Goal: Task Accomplishment & Management: Complete application form

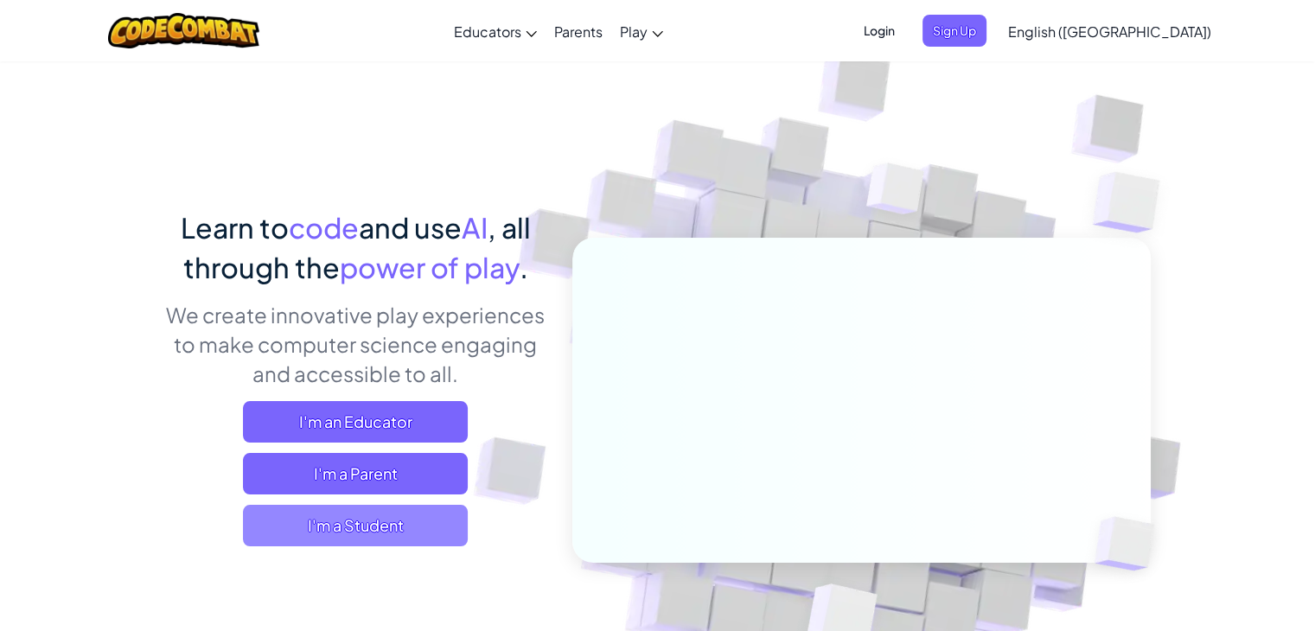
click at [377, 526] on span "I'm a Student" at bounding box center [355, 525] width 225 height 41
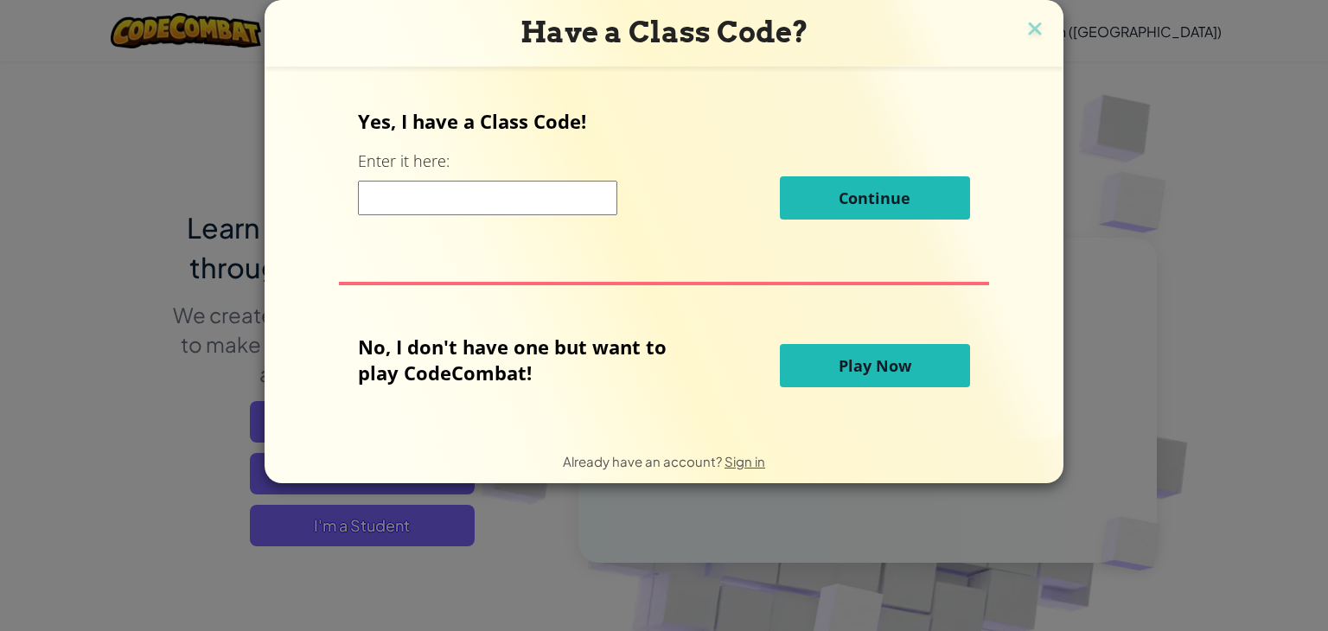
click at [553, 184] on input at bounding box center [487, 198] width 259 height 35
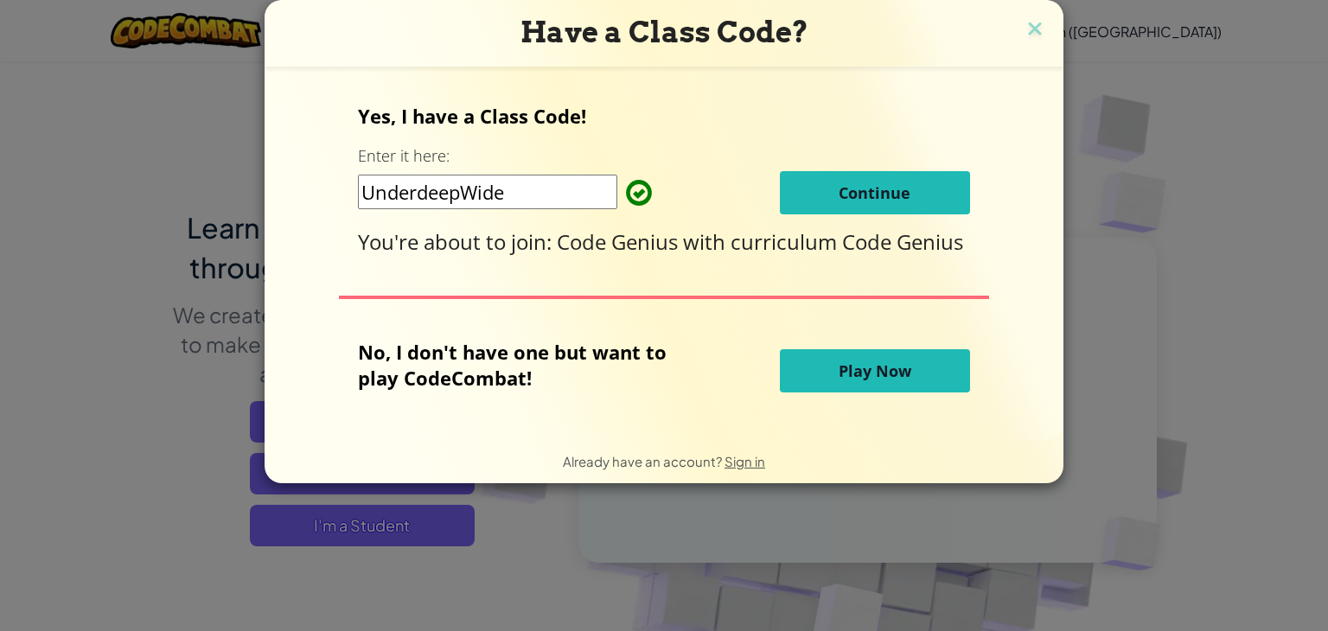
type input "UnderdeepWide"
click at [927, 192] on button "Continue" at bounding box center [875, 192] width 190 height 43
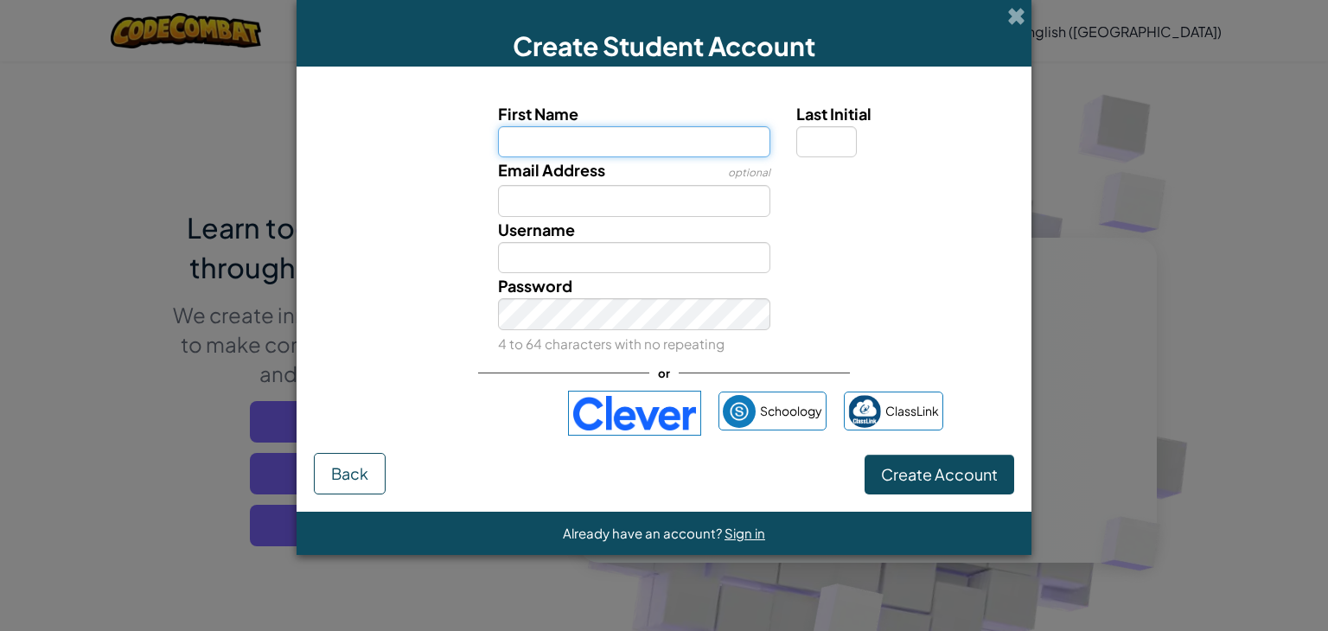
click at [596, 130] on input "First Name" at bounding box center [634, 142] width 273 height 32
click at [667, 132] on input "First Name" at bounding box center [634, 142] width 273 height 32
type input "tigerinwza"
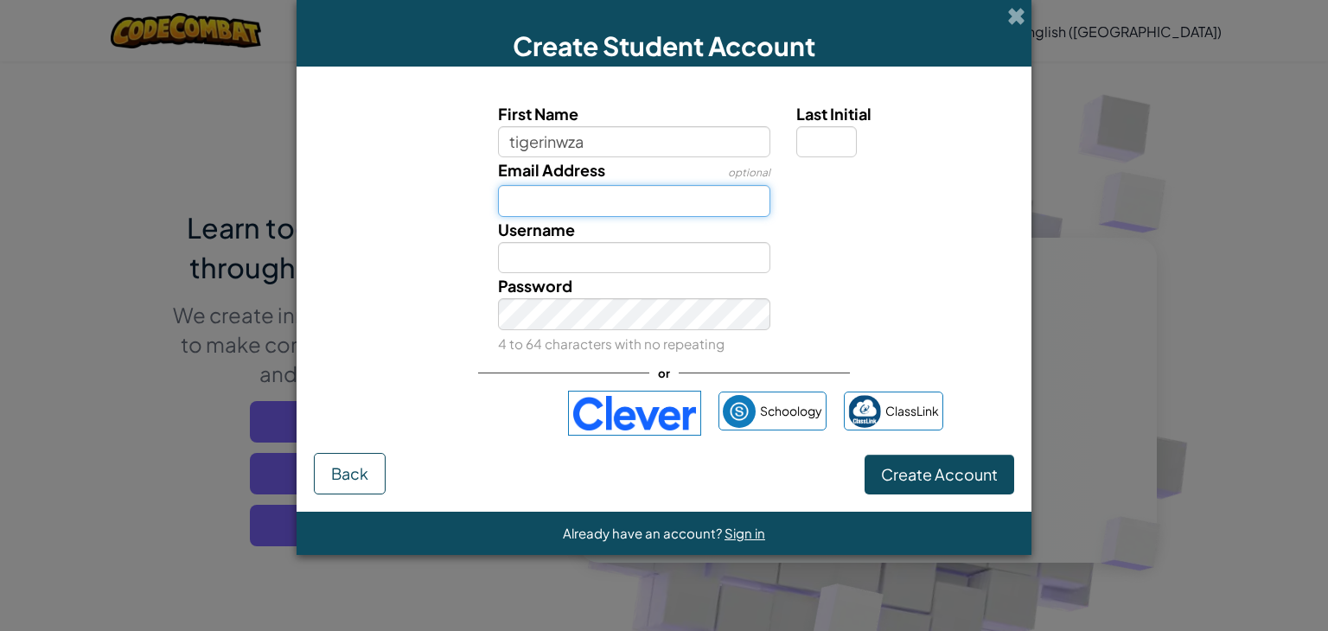
type input "Tigerinwza"
click at [661, 192] on input "Email Address" at bounding box center [634, 201] width 273 height 32
type input "[EMAIL_ADDRESS][DOMAIN_NAME]"
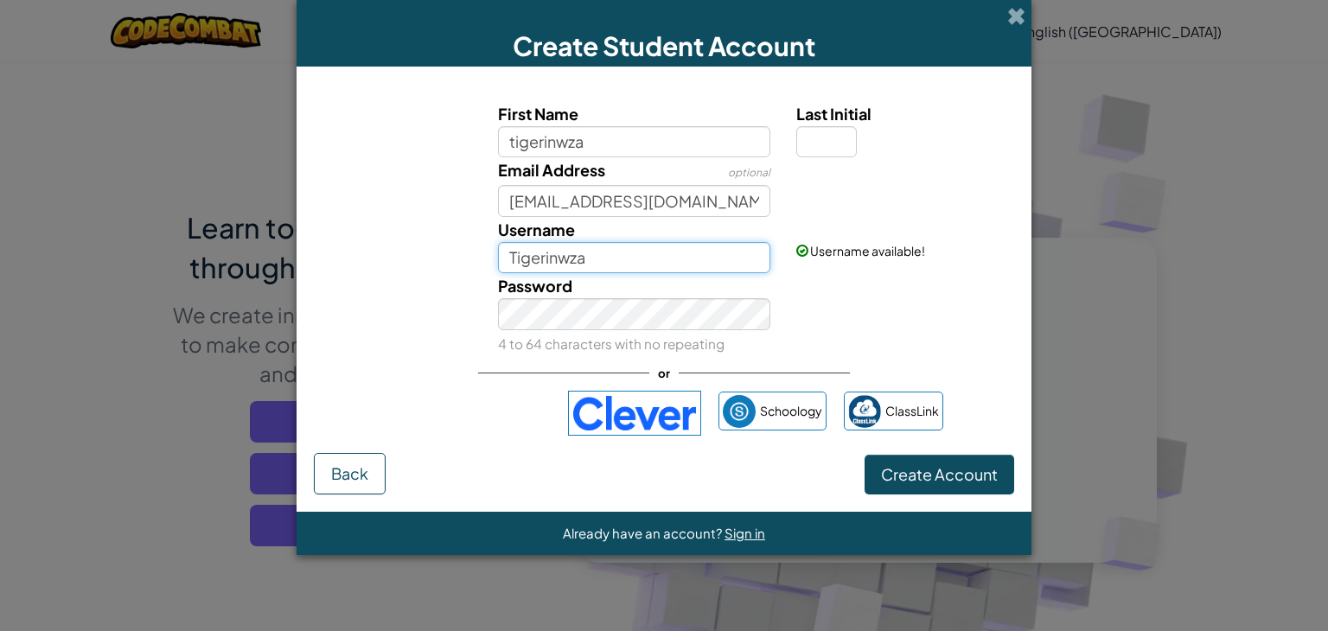
click at [610, 263] on input "Tigerinwza" at bounding box center [634, 258] width 273 height 32
drag, startPoint x: 621, startPoint y: 258, endPoint x: 487, endPoint y: 250, distance: 133.3
click at [487, 249] on div "Username Tigerinwza" at bounding box center [634, 245] width 299 height 57
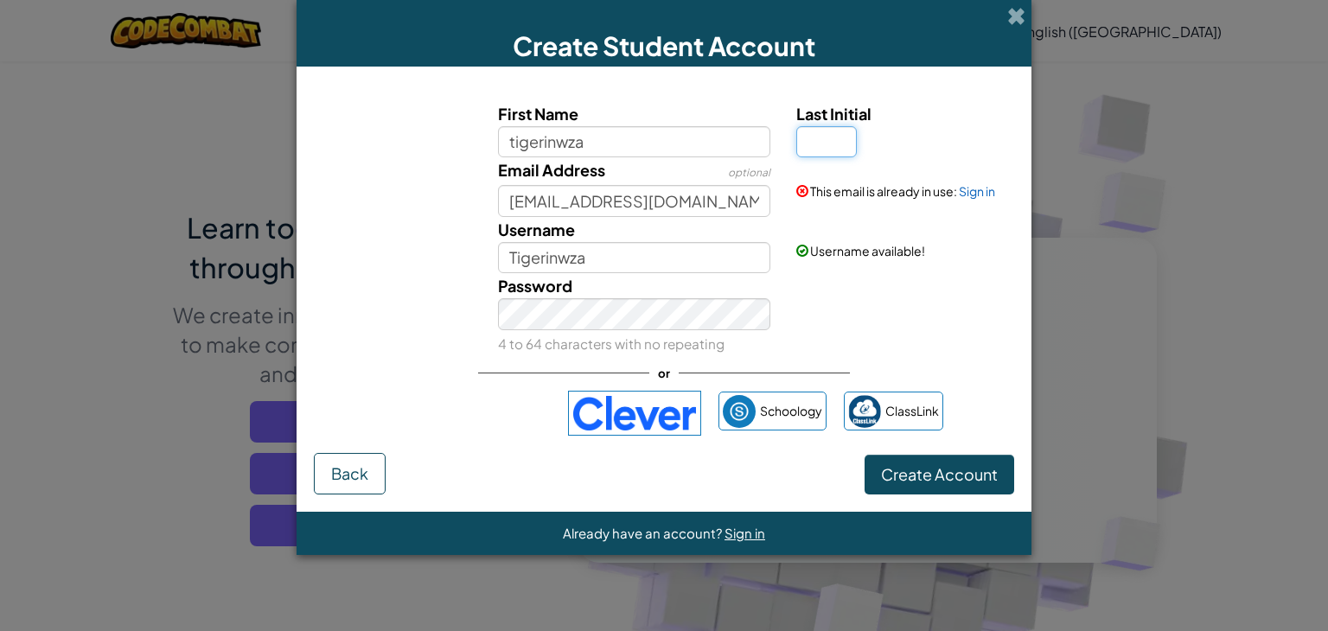
drag, startPoint x: 834, startPoint y: 131, endPoint x: 834, endPoint y: 154, distance: 22.5
click at [834, 132] on input "Last Initial" at bounding box center [826, 142] width 61 height 32
click at [839, 285] on div "Password 4 to 64 characters with no repeating" at bounding box center [663, 314] width 717 height 82
click at [929, 475] on span "Create Account" at bounding box center [939, 474] width 117 height 20
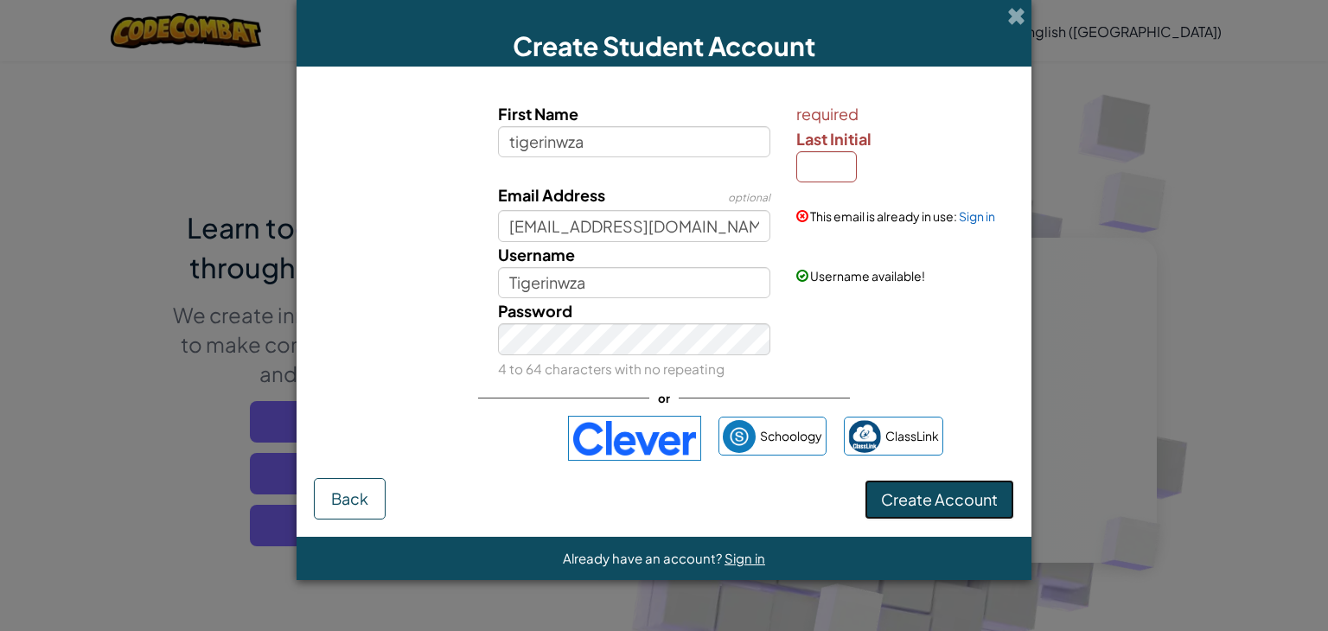
click at [934, 514] on button "Create Account" at bounding box center [939, 500] width 150 height 40
click at [928, 509] on button "Create Account" at bounding box center [939, 500] width 150 height 40
click at [849, 148] on label "Last Initial" at bounding box center [902, 138] width 213 height 25
click at [849, 151] on input "Last Initial" at bounding box center [826, 167] width 61 height 32
click at [840, 170] on input "Last Initial" at bounding box center [826, 167] width 61 height 32
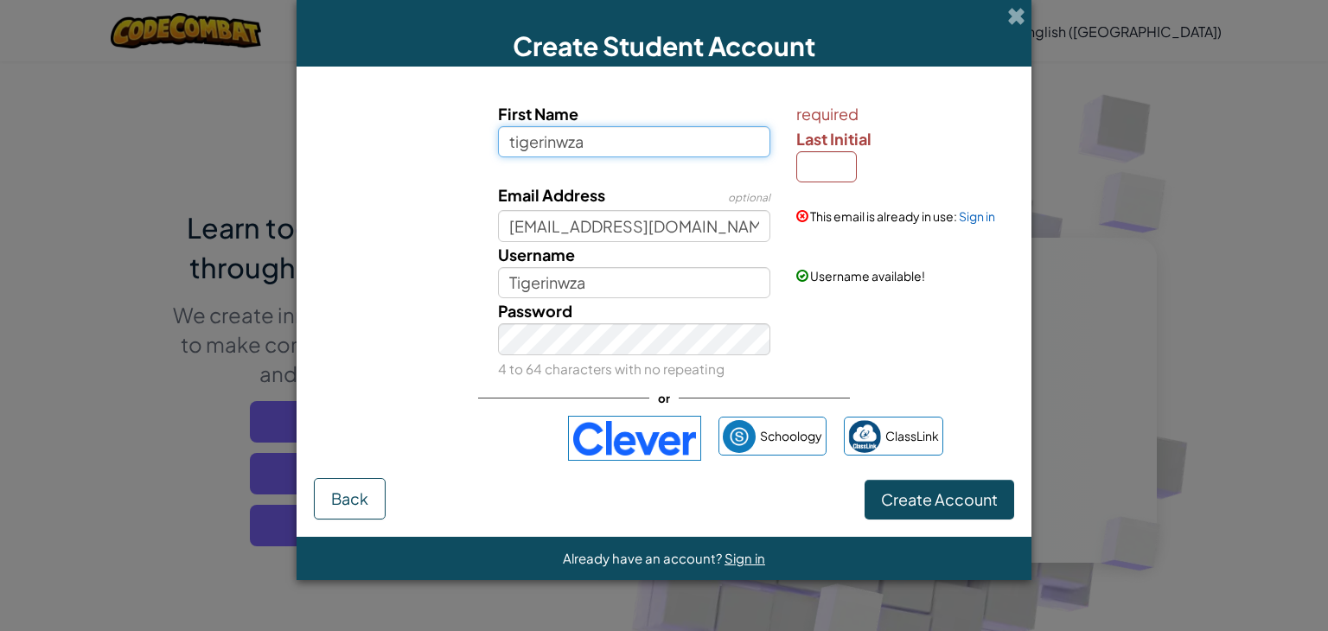
click at [621, 146] on input "tigerinwza" at bounding box center [634, 142] width 273 height 32
drag, startPoint x: 615, startPoint y: 146, endPoint x: 543, endPoint y: 146, distance: 71.7
click at [543, 146] on input "tigerinwza" at bounding box center [634, 142] width 273 height 32
click at [828, 159] on input "Last Initial" at bounding box center [826, 167] width 61 height 32
paste input "i"
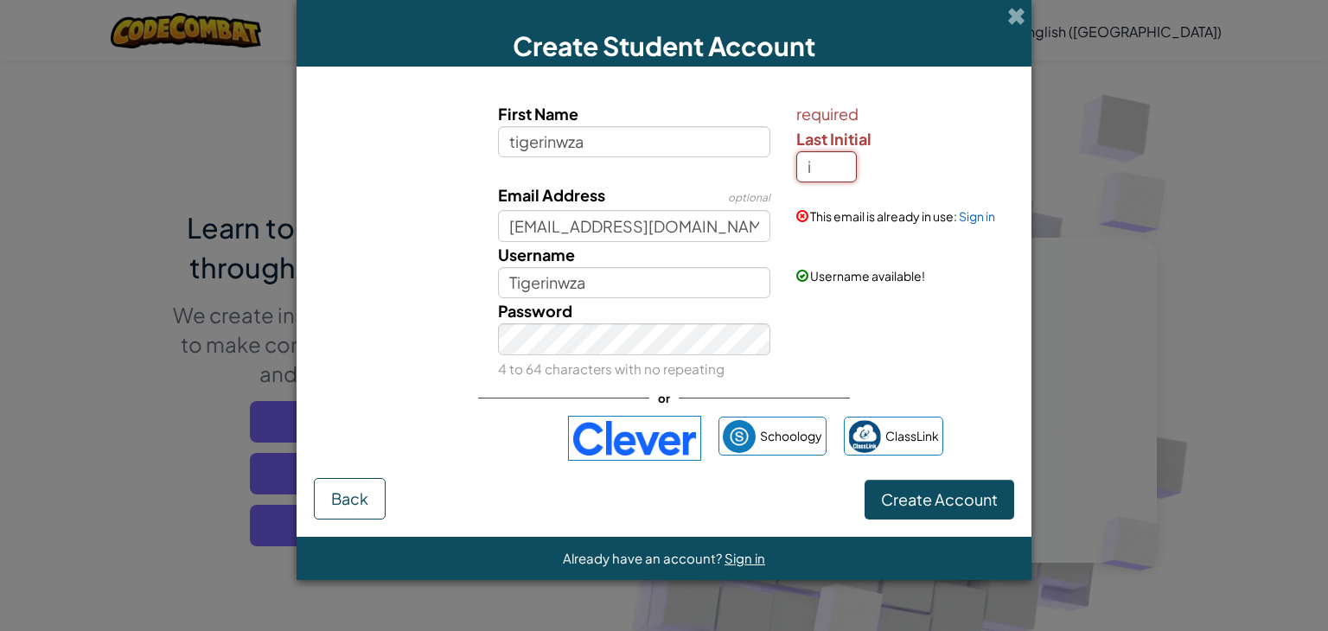
click at [838, 169] on input "i" at bounding box center [826, 167] width 61 height 32
type input "m"
click at [838, 169] on input "m" at bounding box center [826, 167] width 61 height 32
click at [801, 169] on input "m" at bounding box center [826, 167] width 61 height 32
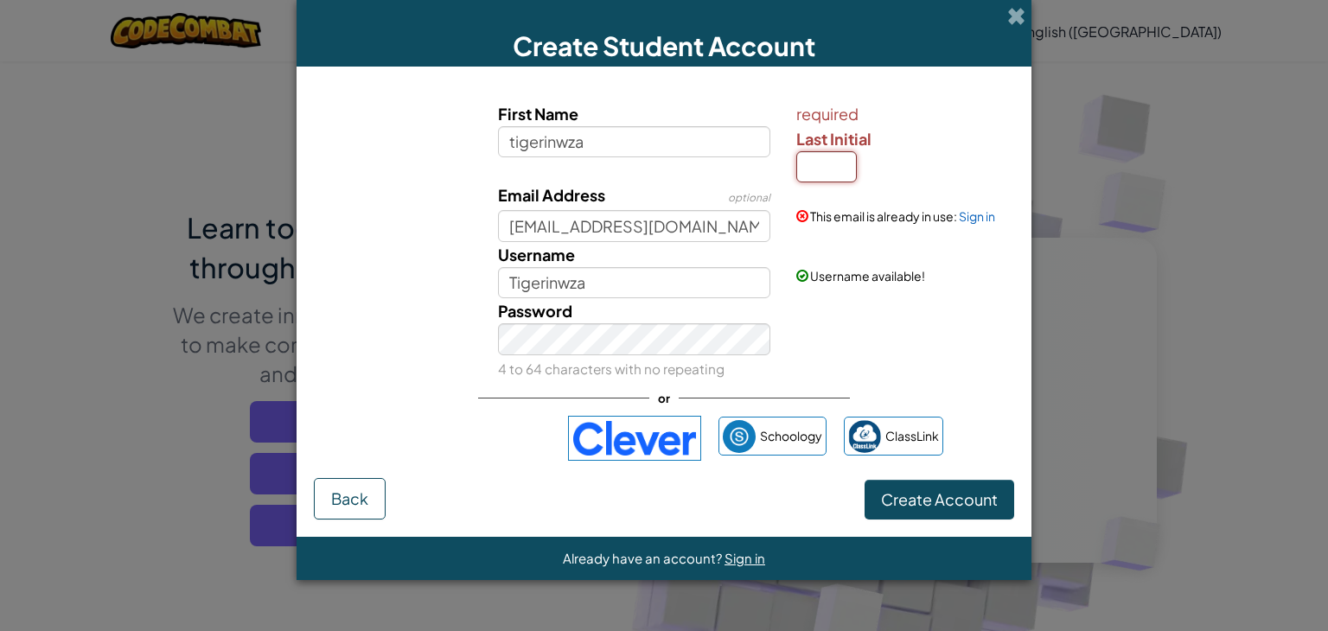
drag, startPoint x: 827, startPoint y: 174, endPoint x: 800, endPoint y: 174, distance: 27.7
click at [800, 174] on input "Last Initial" at bounding box center [826, 167] width 61 height 32
click at [710, 151] on input "tigerinwza" at bounding box center [634, 142] width 273 height 32
click at [847, 172] on input "Last Initial" at bounding box center [826, 167] width 61 height 32
type input "B"
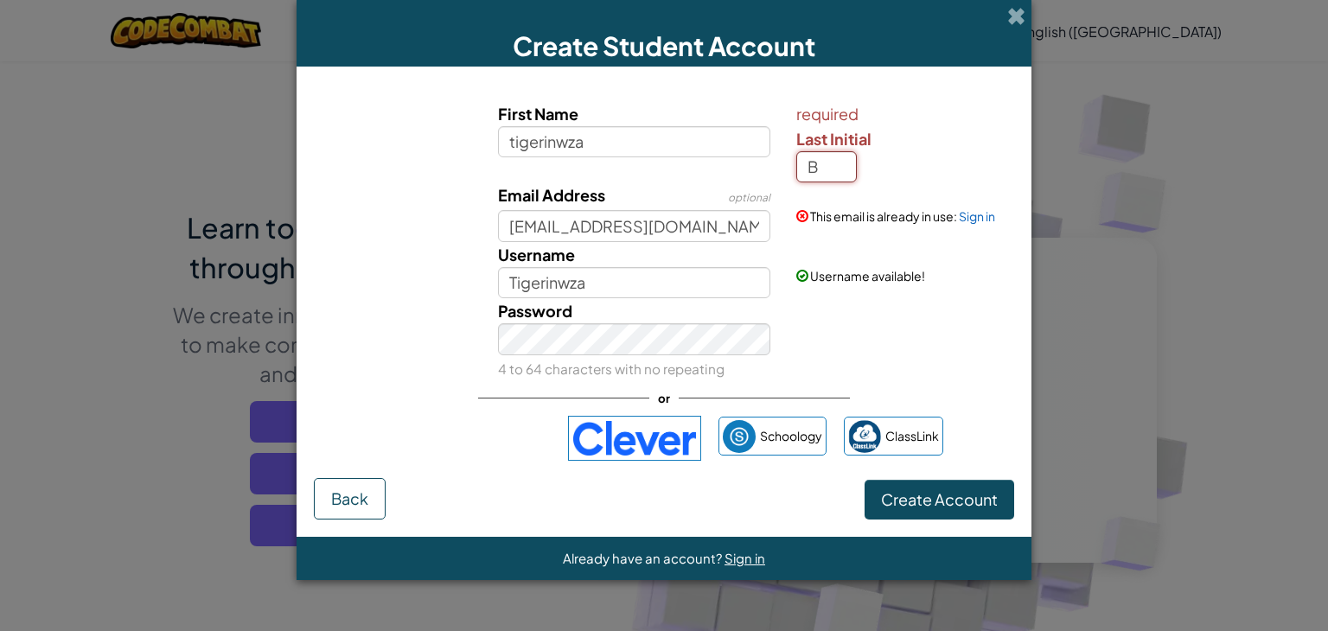
type input "TigerinwzaB"
click at [846, 169] on input "B" at bounding box center [826, 167] width 61 height 32
type input "0"
drag, startPoint x: 832, startPoint y: 179, endPoint x: 749, endPoint y: 147, distance: 88.1
click at [749, 148] on div "First Name tigerinwza required Last Initial 0" at bounding box center [663, 142] width 717 height 82
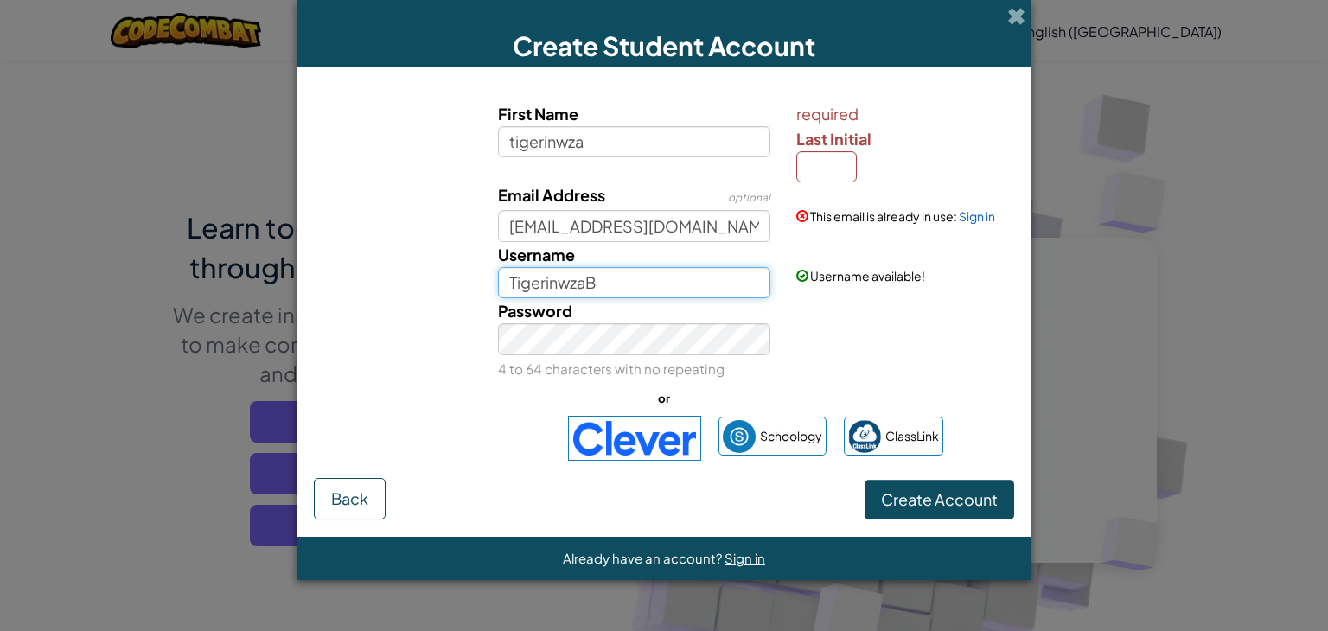
type input "Tigerinwza"
click at [709, 278] on input "Tigerinwza" at bounding box center [634, 283] width 273 height 32
click at [684, 133] on input "tigerinwza" at bounding box center [634, 142] width 273 height 32
click at [831, 177] on input "Last Initial" at bounding box center [826, 167] width 61 height 32
click at [833, 175] on input "Last Initial" at bounding box center [826, 167] width 61 height 32
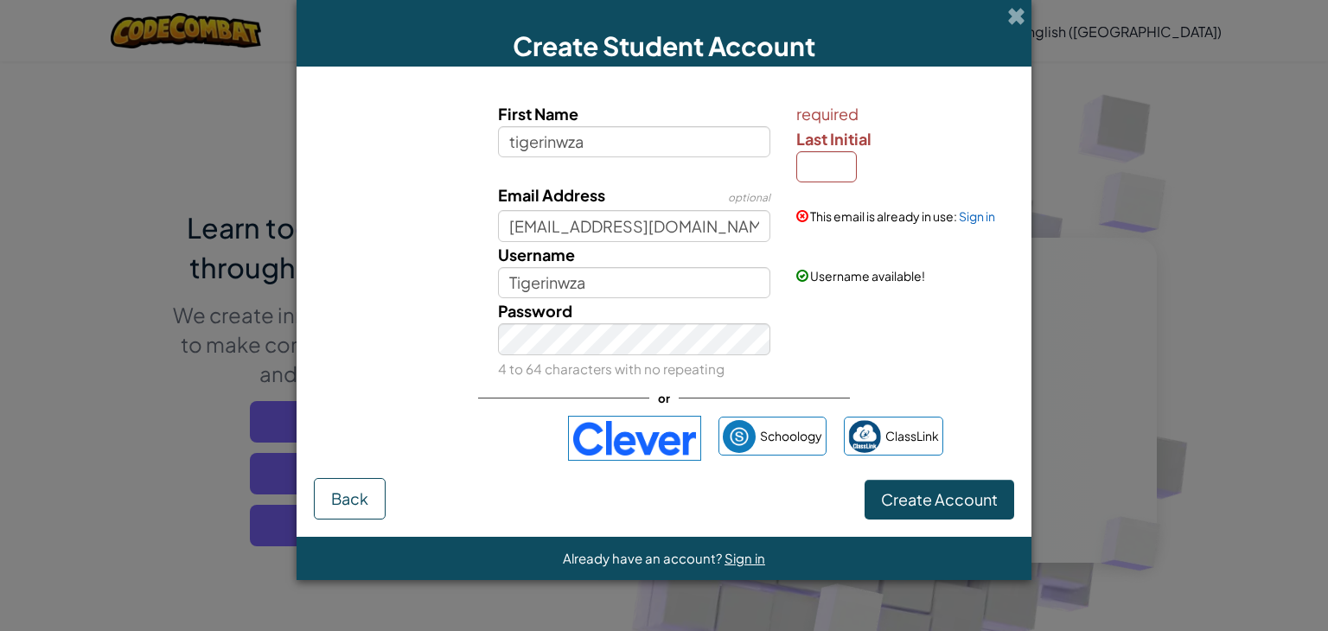
click at [907, 360] on div "Password 4 to 64 characters with no repeating" at bounding box center [663, 339] width 717 height 82
click at [370, 497] on button "Back" at bounding box center [350, 498] width 72 height 41
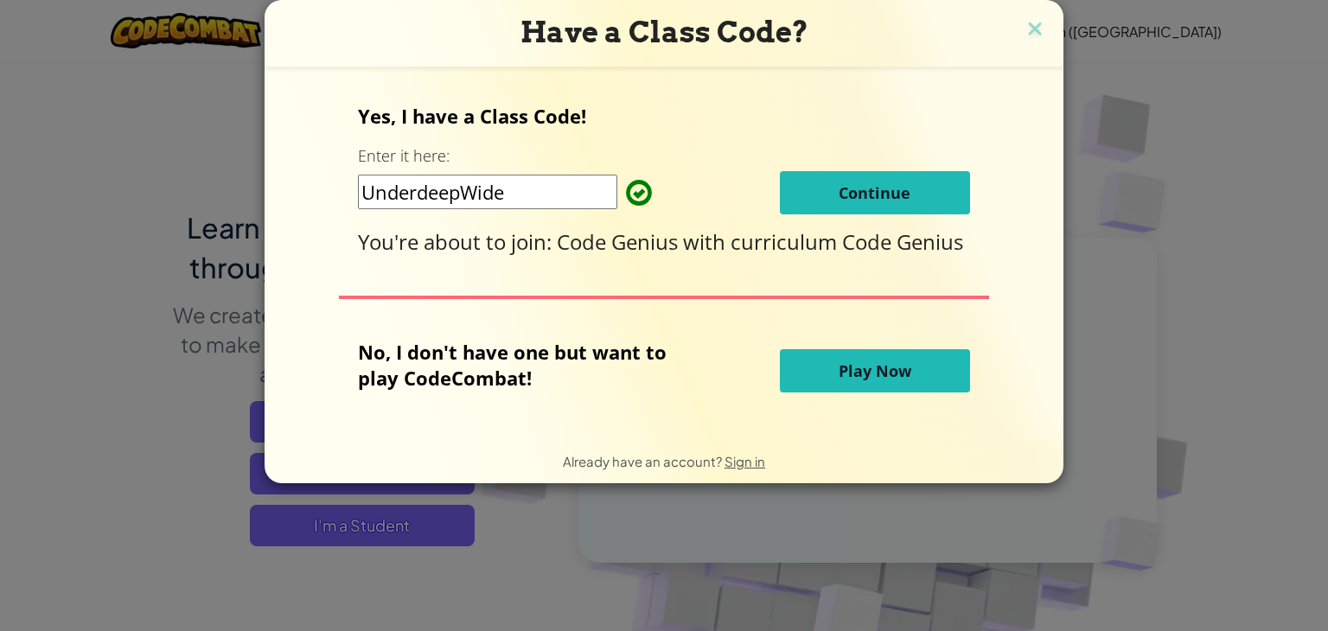
click at [830, 290] on div "Yes, I have a Class Code! Enter it here: UnderdeepWide Continue You're about to…" at bounding box center [664, 253] width 764 height 339
click at [932, 205] on button "Continue" at bounding box center [875, 192] width 190 height 43
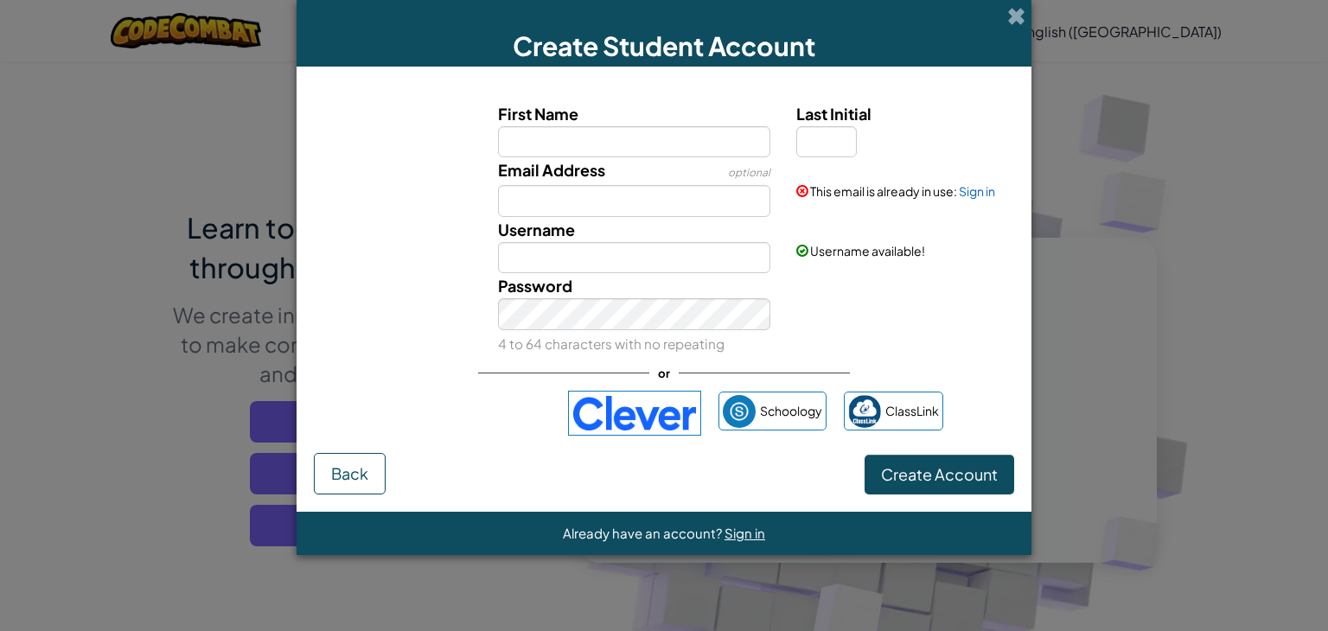
drag, startPoint x: 704, startPoint y: 156, endPoint x: 786, endPoint y: 150, distance: 81.5
click at [705, 157] on div "Email Address optional" at bounding box center [634, 187] width 299 height 60
click at [812, 147] on input "Last Initial" at bounding box center [826, 142] width 61 height 32
click at [831, 139] on input "Last Initial" at bounding box center [826, 142] width 61 height 32
type input "s"
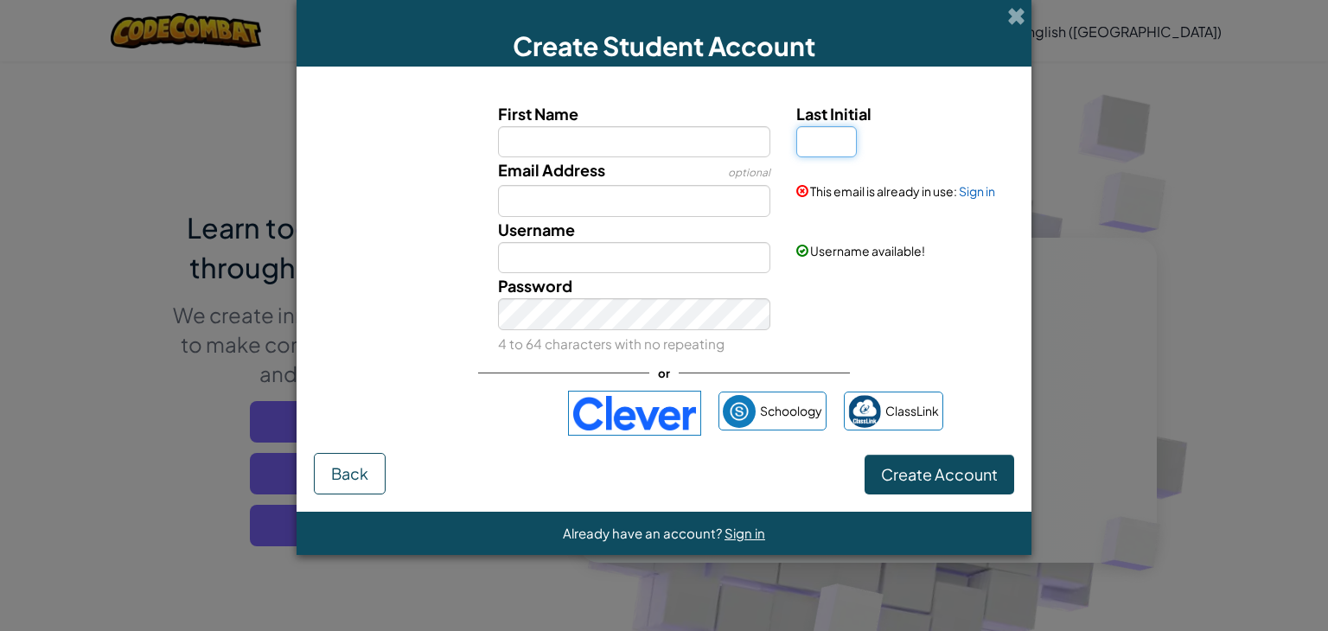
type input "t"
type input "T"
click at [719, 126] on input "First Name" at bounding box center [634, 142] width 273 height 32
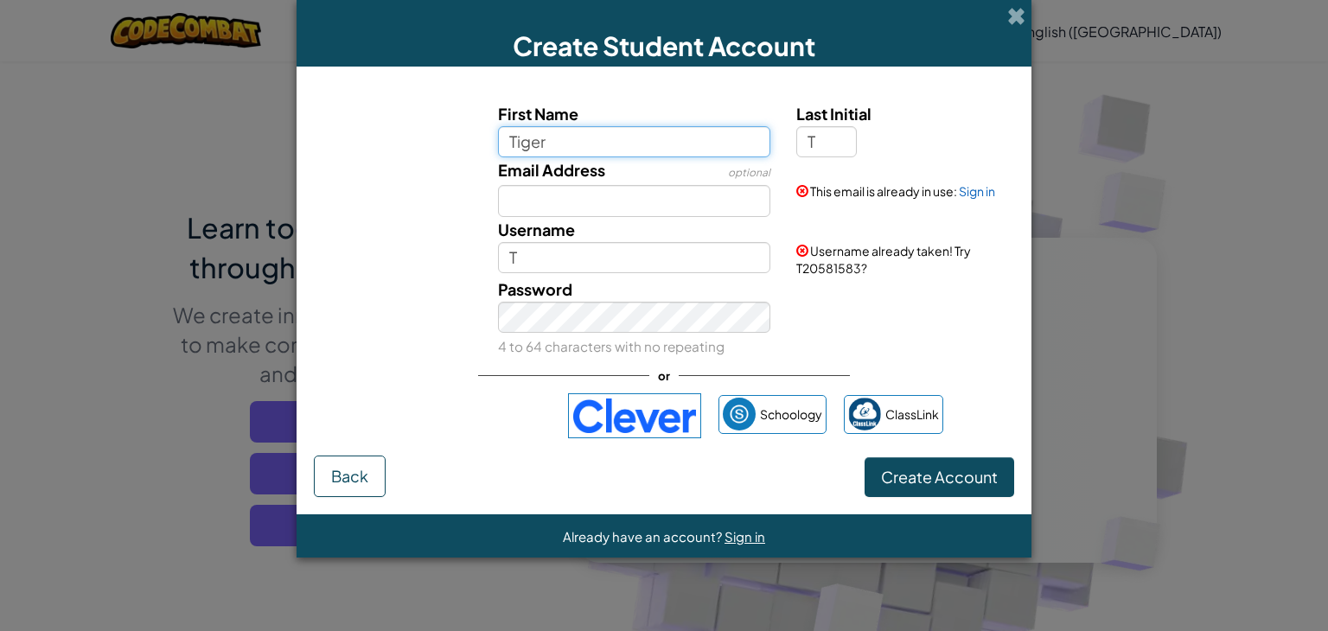
type input "tigerinwza"
type input "TigerinwzaT"
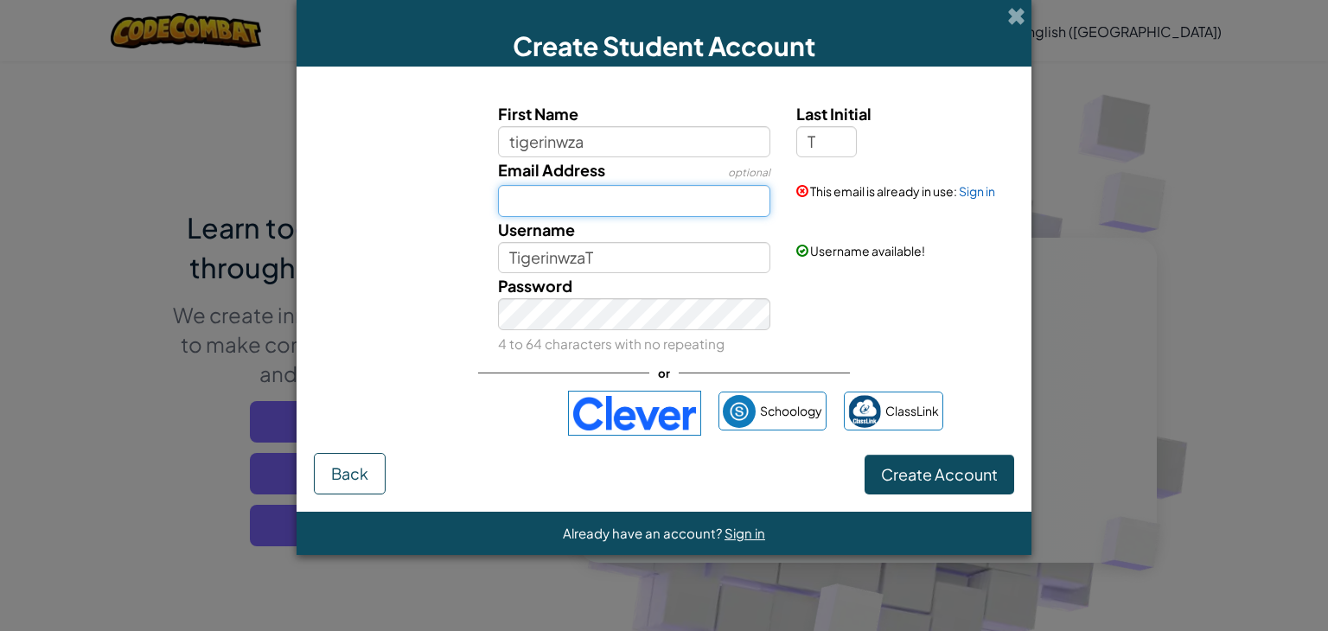
click at [601, 206] on input "Email Address" at bounding box center [634, 201] width 273 height 32
drag, startPoint x: 625, startPoint y: 150, endPoint x: 484, endPoint y: 136, distance: 141.7
click at [485, 136] on div "First Name tigerinwza" at bounding box center [634, 129] width 299 height 57
click at [532, 195] on input "Email Address" at bounding box center [634, 201] width 273 height 32
paste input "tigerinwza"
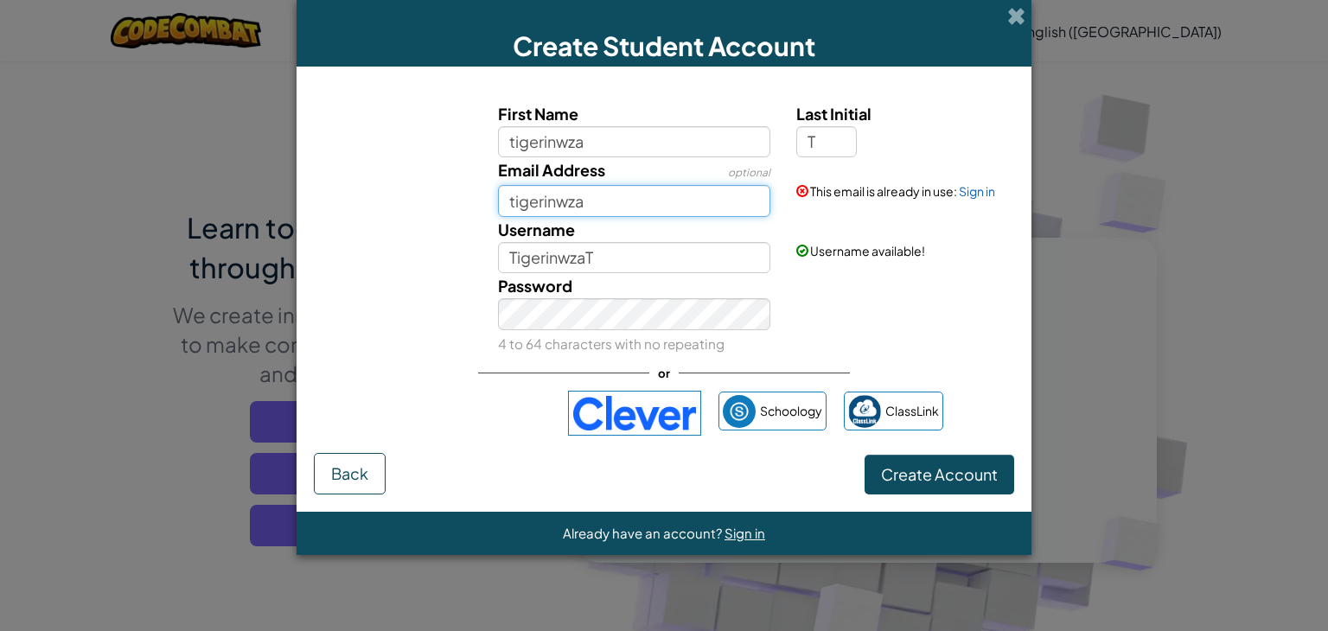
click at [612, 201] on input "tigerinwza" at bounding box center [634, 201] width 273 height 32
type input "[EMAIL_ADDRESS][DOMAIN_NAME]"
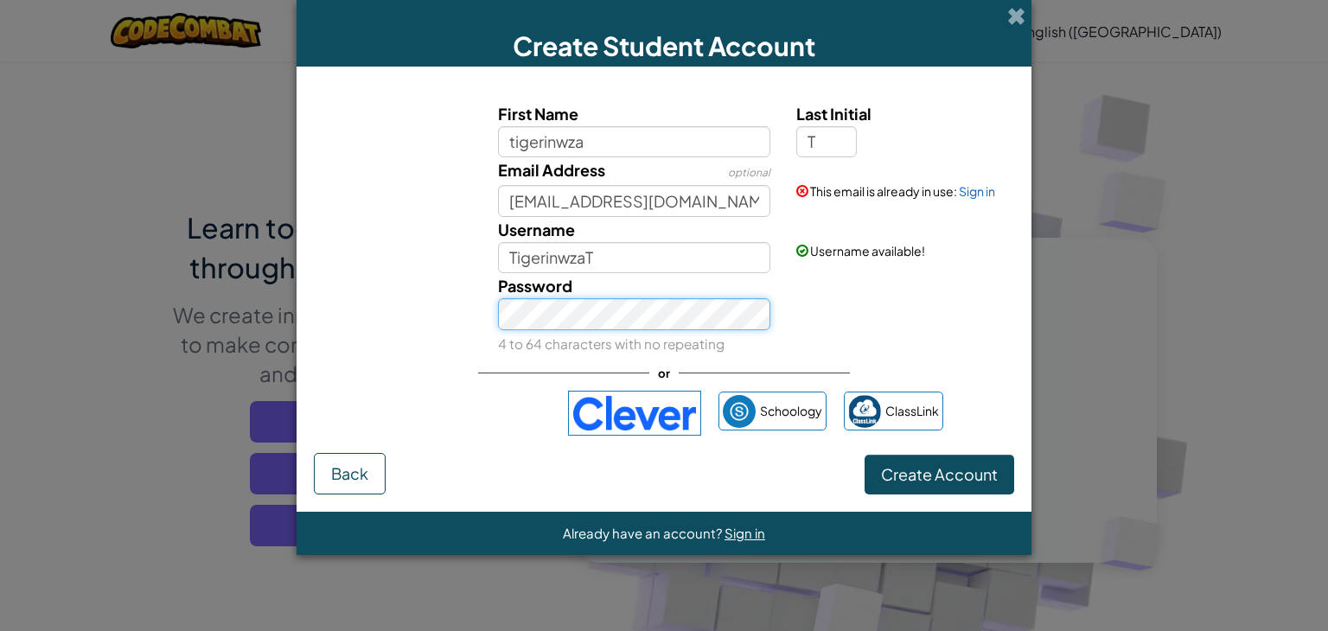
click at [491, 311] on div "Password 4 to 64 characters with no repeating" at bounding box center [634, 314] width 299 height 82
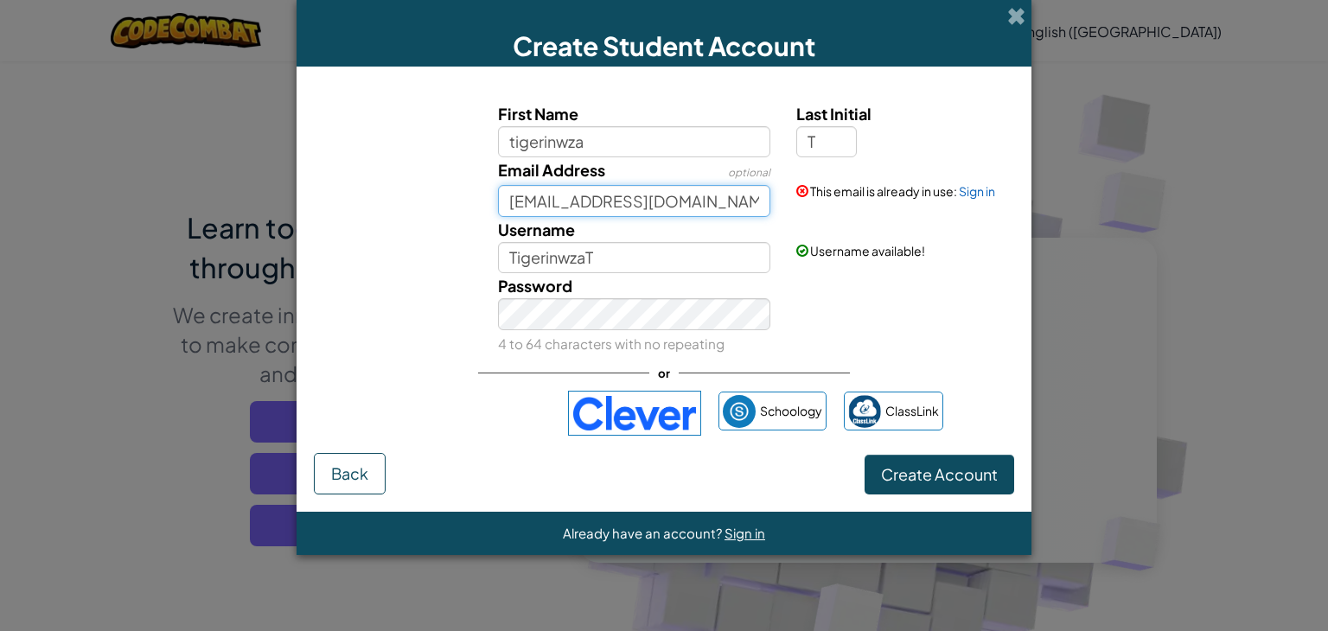
click at [725, 200] on input "[EMAIL_ADDRESS][DOMAIN_NAME]" at bounding box center [634, 201] width 273 height 32
click at [927, 476] on span "Create Account" at bounding box center [939, 474] width 117 height 20
click at [927, 476] on button "Create Account" at bounding box center [939, 475] width 150 height 40
click at [976, 194] on link "Sign in" at bounding box center [977, 191] width 36 height 16
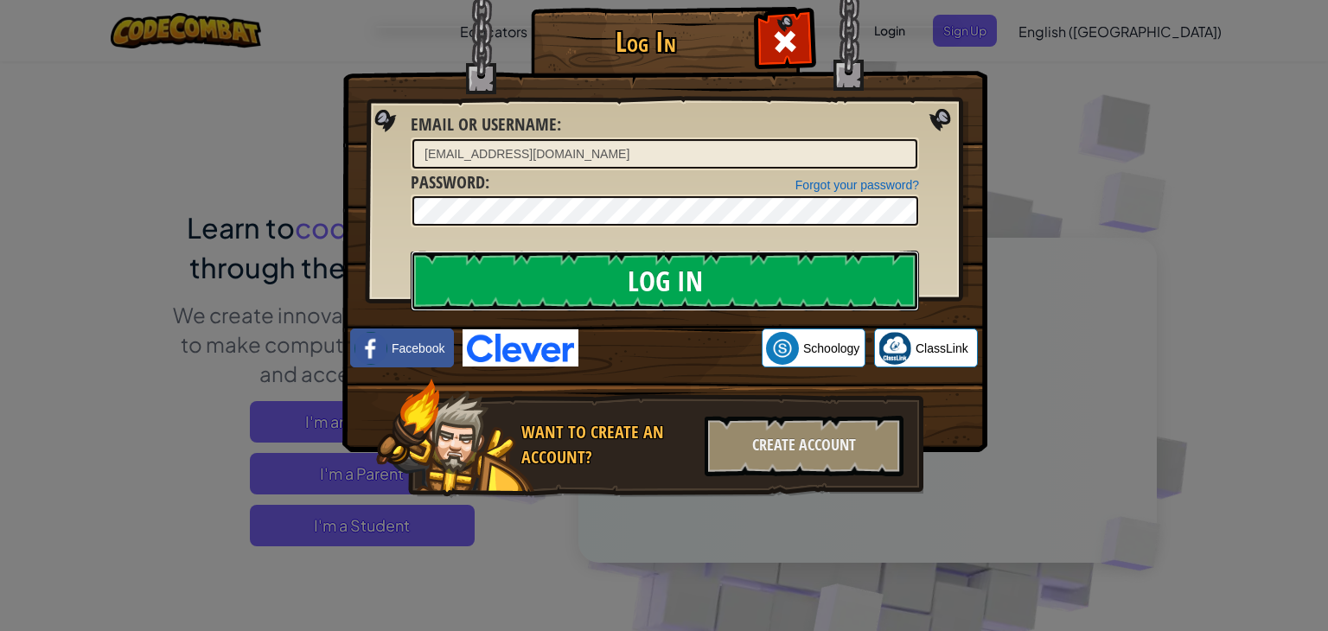
click at [726, 277] on input "Log In" at bounding box center [665, 281] width 508 height 61
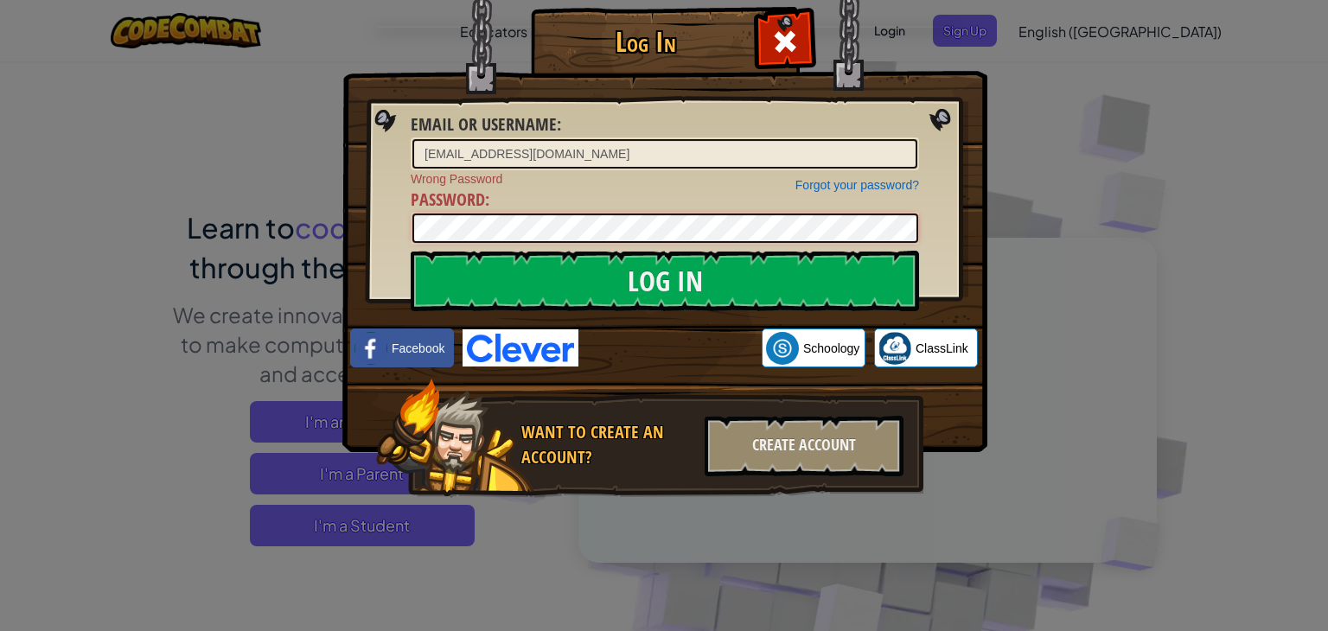
click at [376, 201] on div "Log In Email or Username : [EMAIL_ADDRESS][DOMAIN_NAME] Forgot your password? W…" at bounding box center [664, 277] width 576 height 503
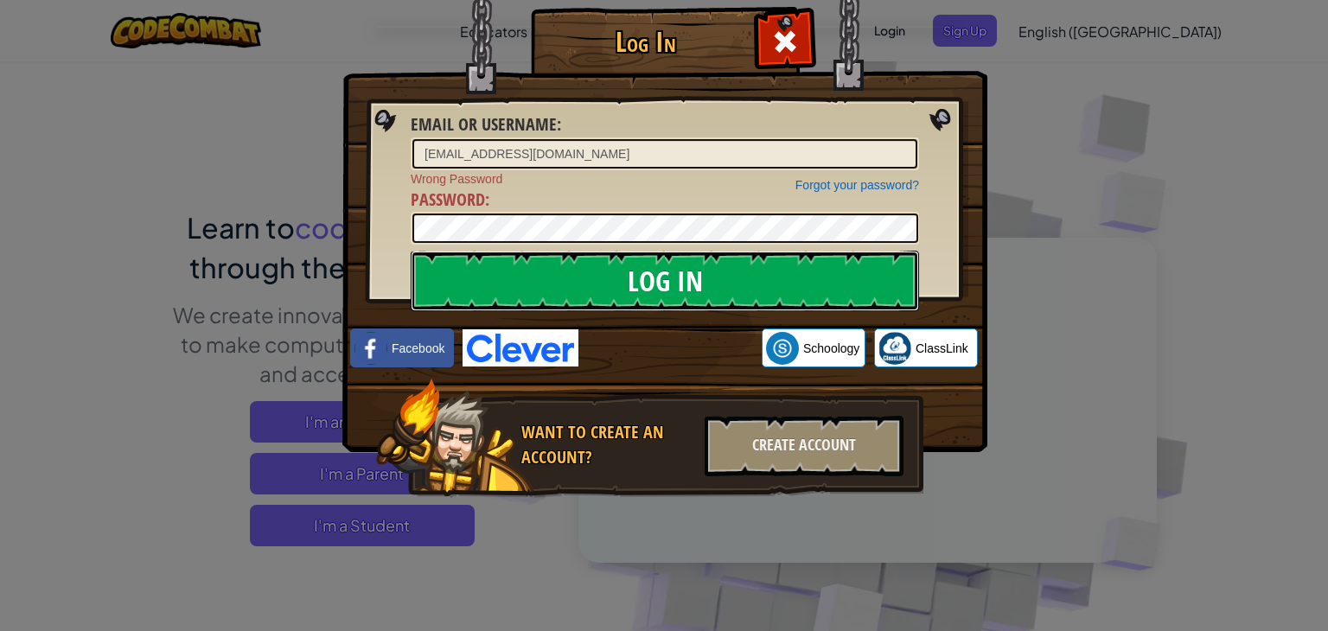
click at [695, 258] on input "Log In" at bounding box center [665, 281] width 508 height 61
click at [692, 271] on input "Log In" at bounding box center [665, 281] width 508 height 61
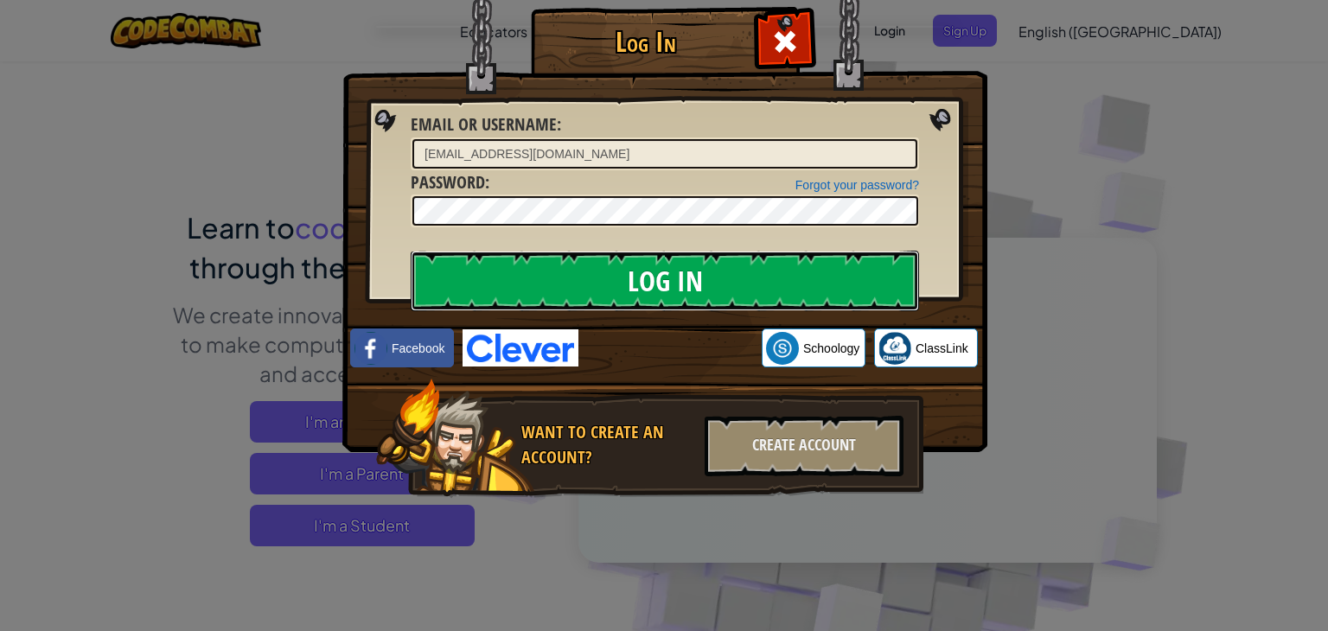
click at [691, 274] on input "Log In" at bounding box center [665, 281] width 508 height 61
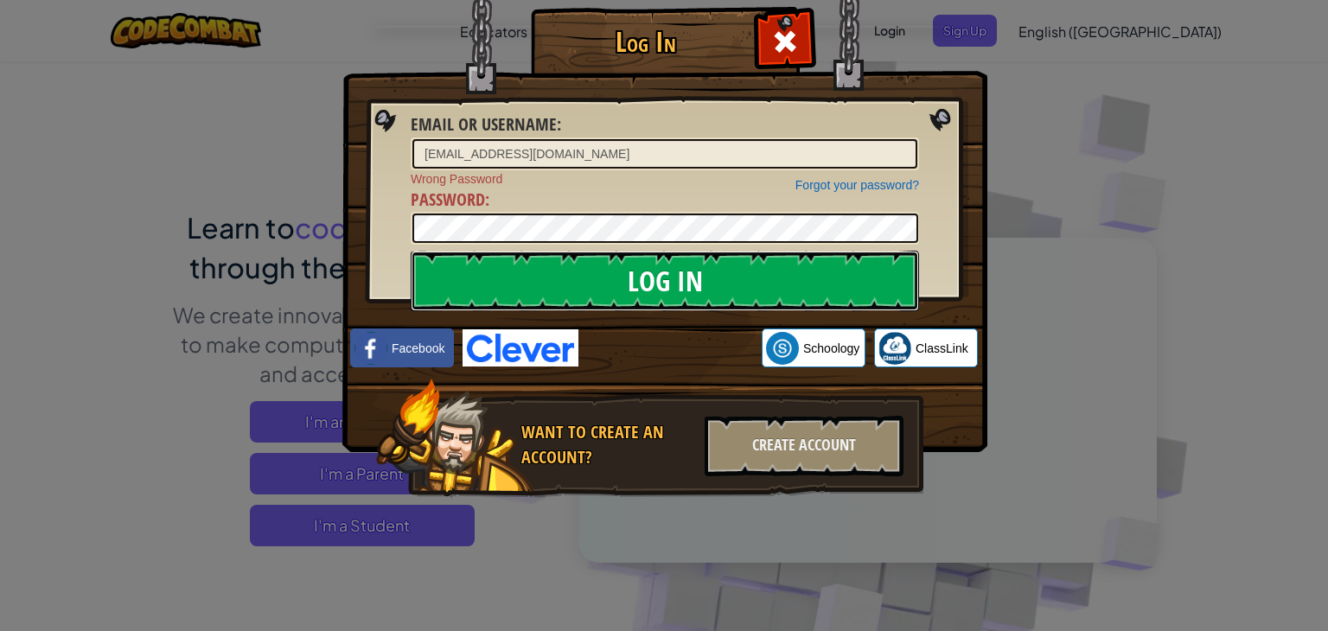
click at [691, 274] on input "Log In" at bounding box center [665, 281] width 508 height 61
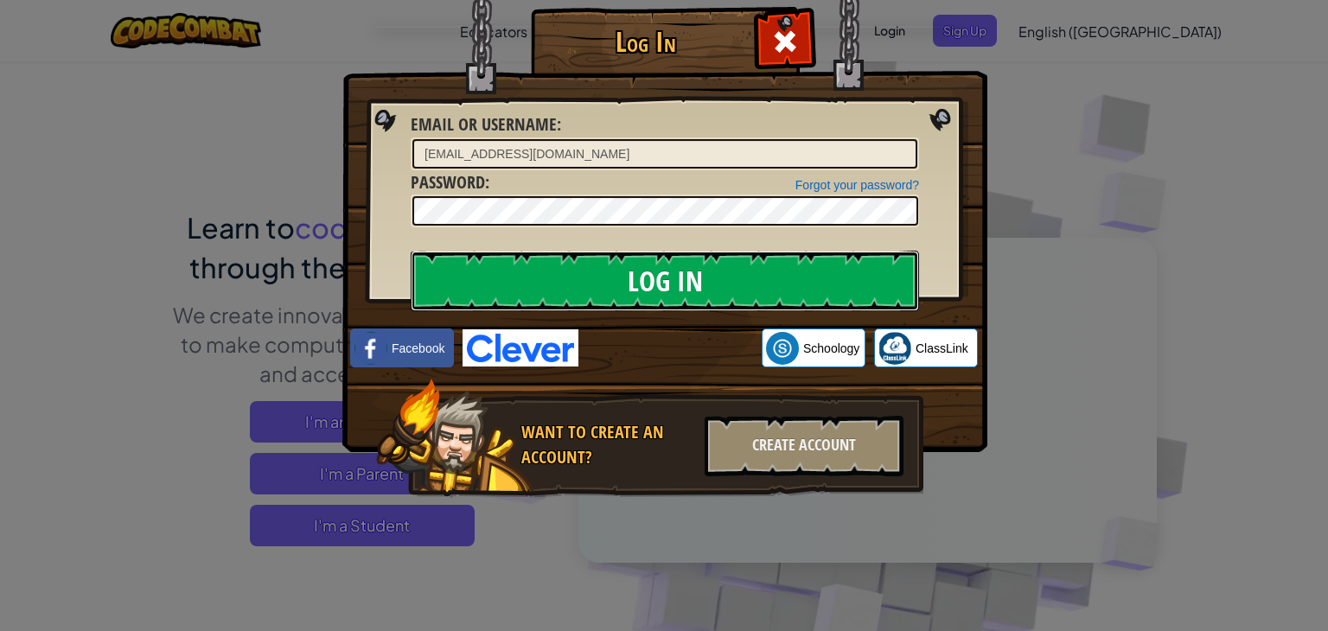
click at [691, 274] on input "Log In" at bounding box center [665, 281] width 508 height 61
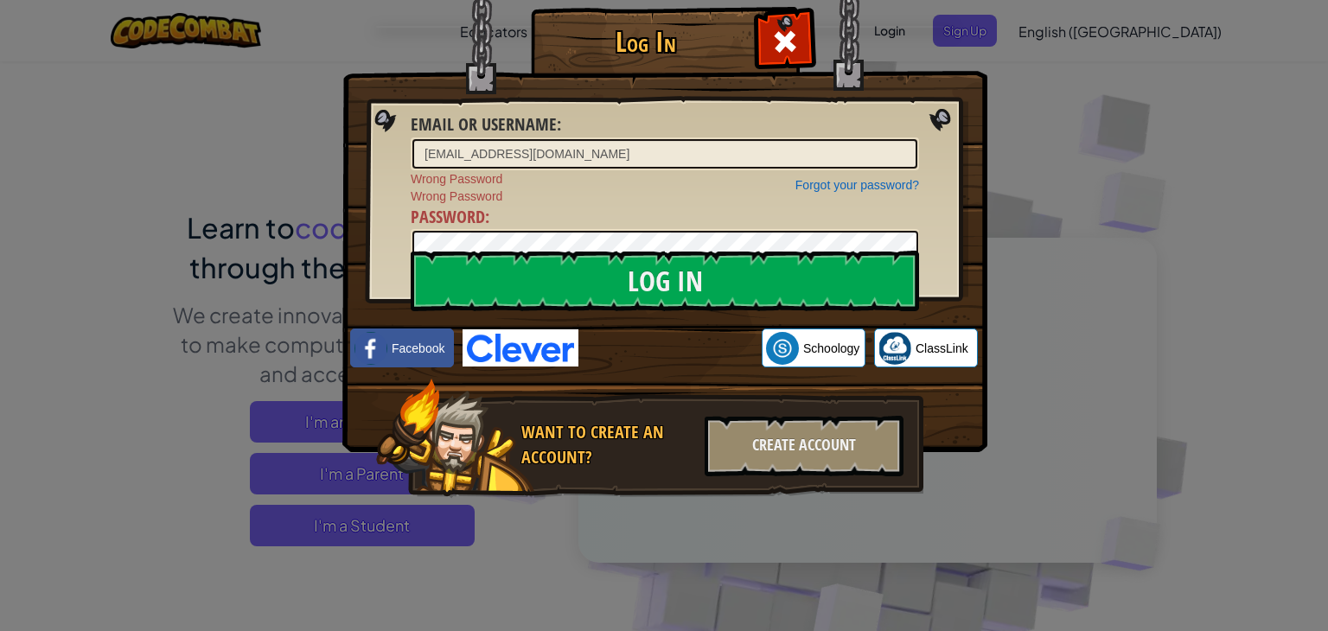
drag, startPoint x: 608, startPoint y: 209, endPoint x: 602, endPoint y: 225, distance: 16.7
click at [605, 212] on div "Forgot your password? Wrong Password Wrong Password Password :" at bounding box center [665, 216] width 508 height 92
click at [386, 246] on div "Log In Email or Username : [EMAIL_ADDRESS][DOMAIN_NAME] Forgot your password? W…" at bounding box center [664, 277] width 576 height 503
click at [411, 251] on input "Log In" at bounding box center [665, 281] width 508 height 61
